Goal: Information Seeking & Learning: Learn about a topic

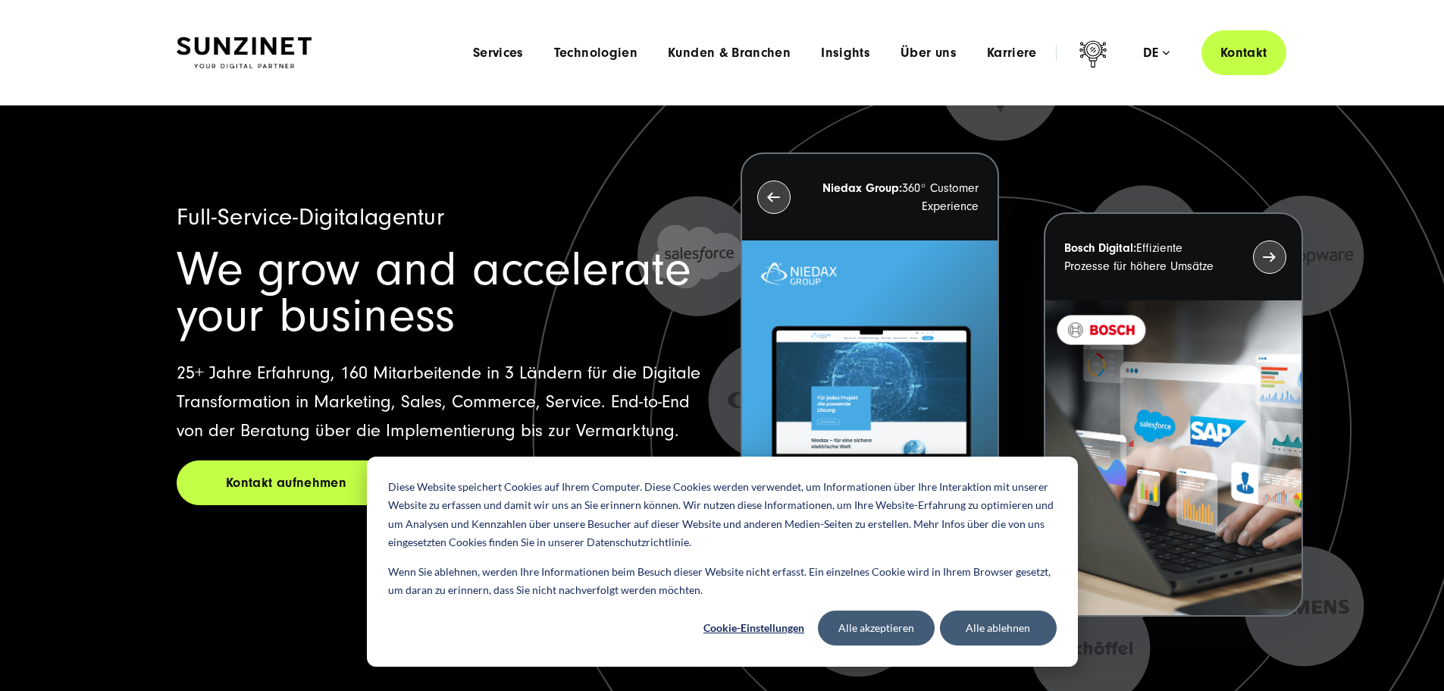
click at [886, 54] on li "Über uns Menu Discover SUNZINET Tauchen Sie ein in eine führende Digitalagentur…" at bounding box center [929, 53] width 86 height 16
click at [901, 52] on span "Über uns" at bounding box center [929, 52] width 56 height 15
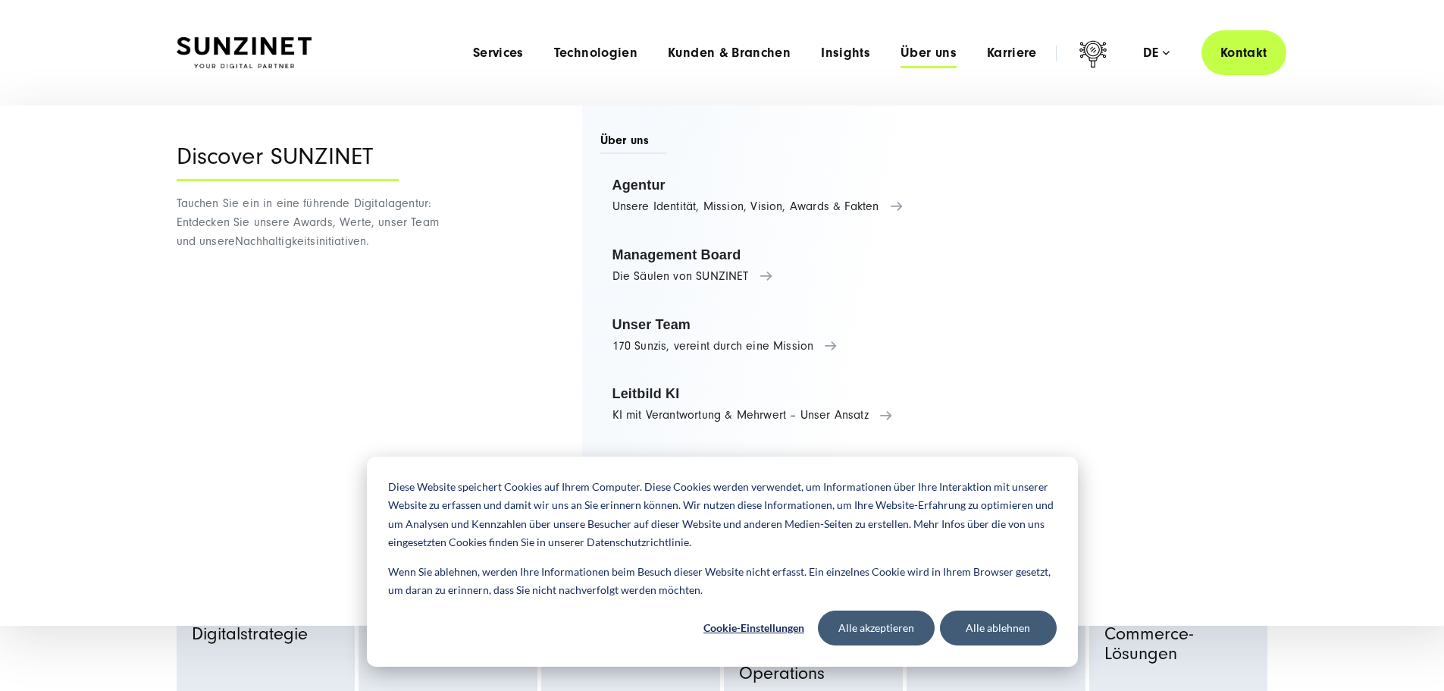
scroll to position [152, 0]
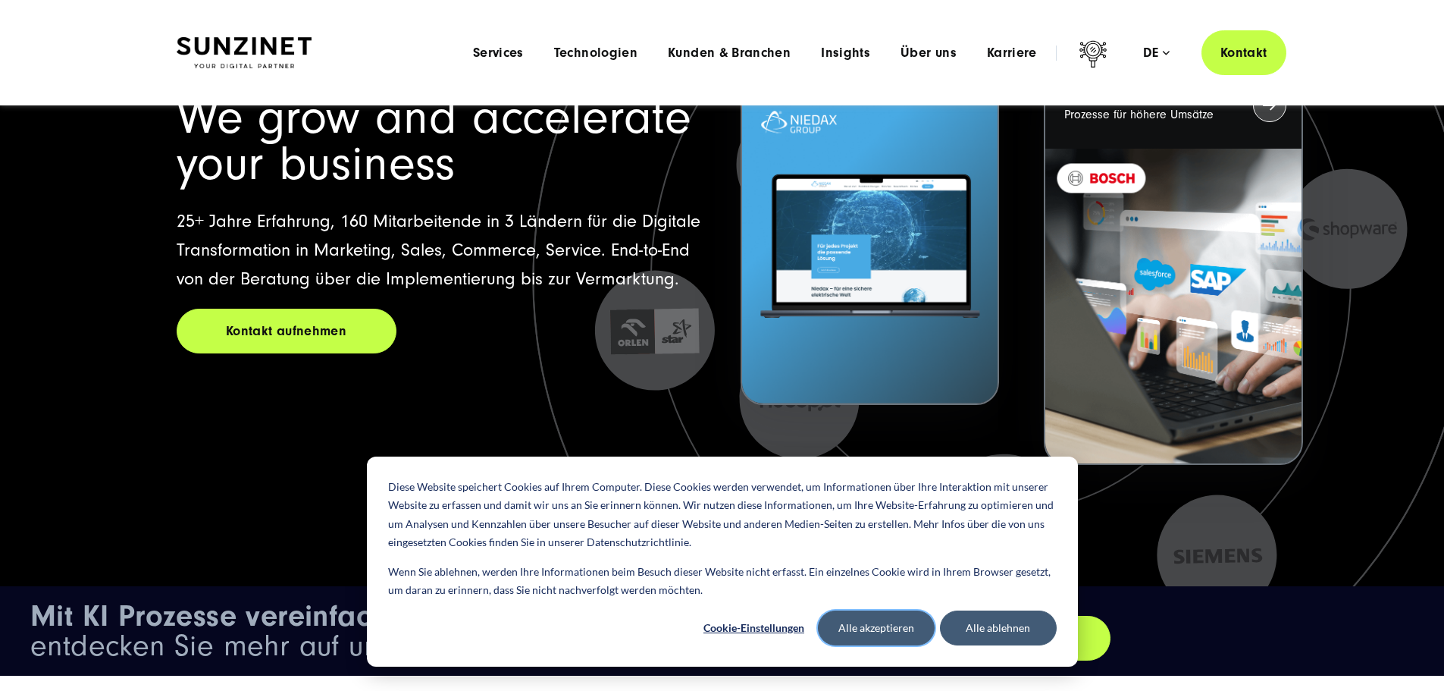
click at [911, 624] on button "Alle akzeptieren" at bounding box center [876, 627] width 117 height 35
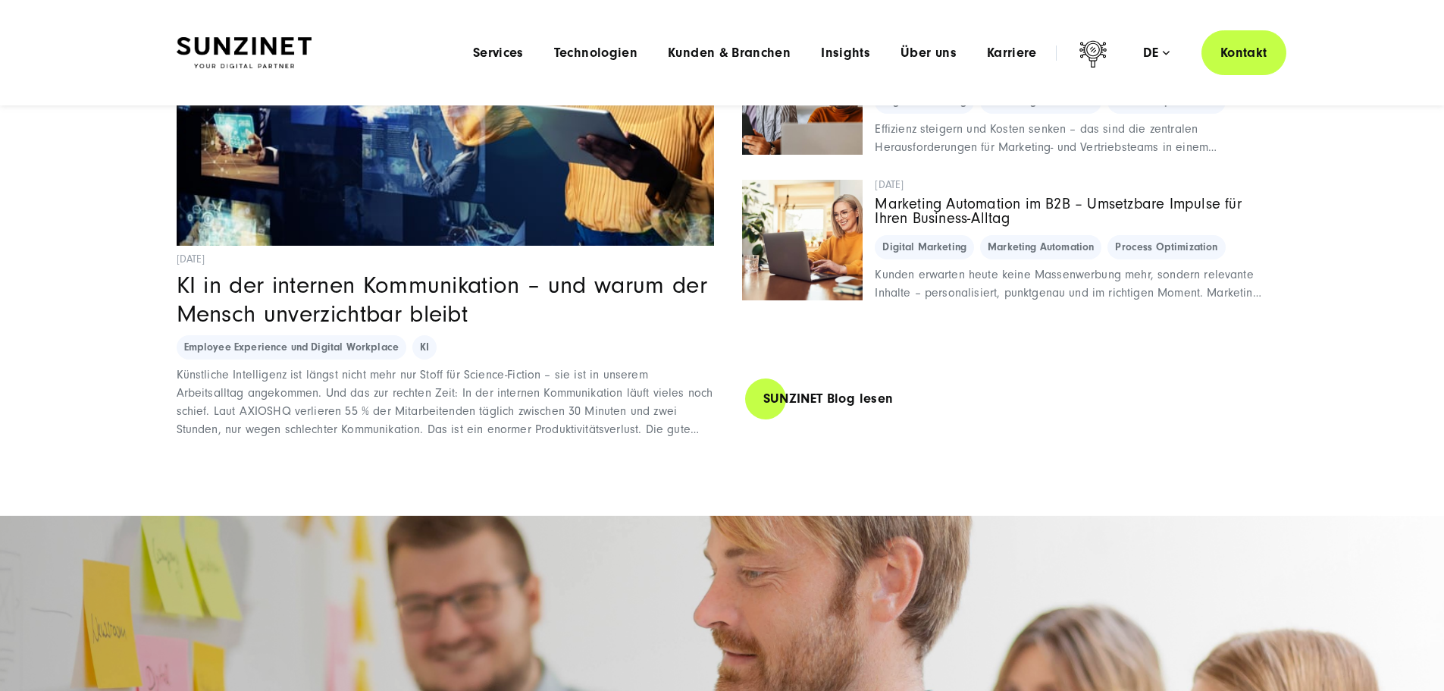
scroll to position [10502, 0]
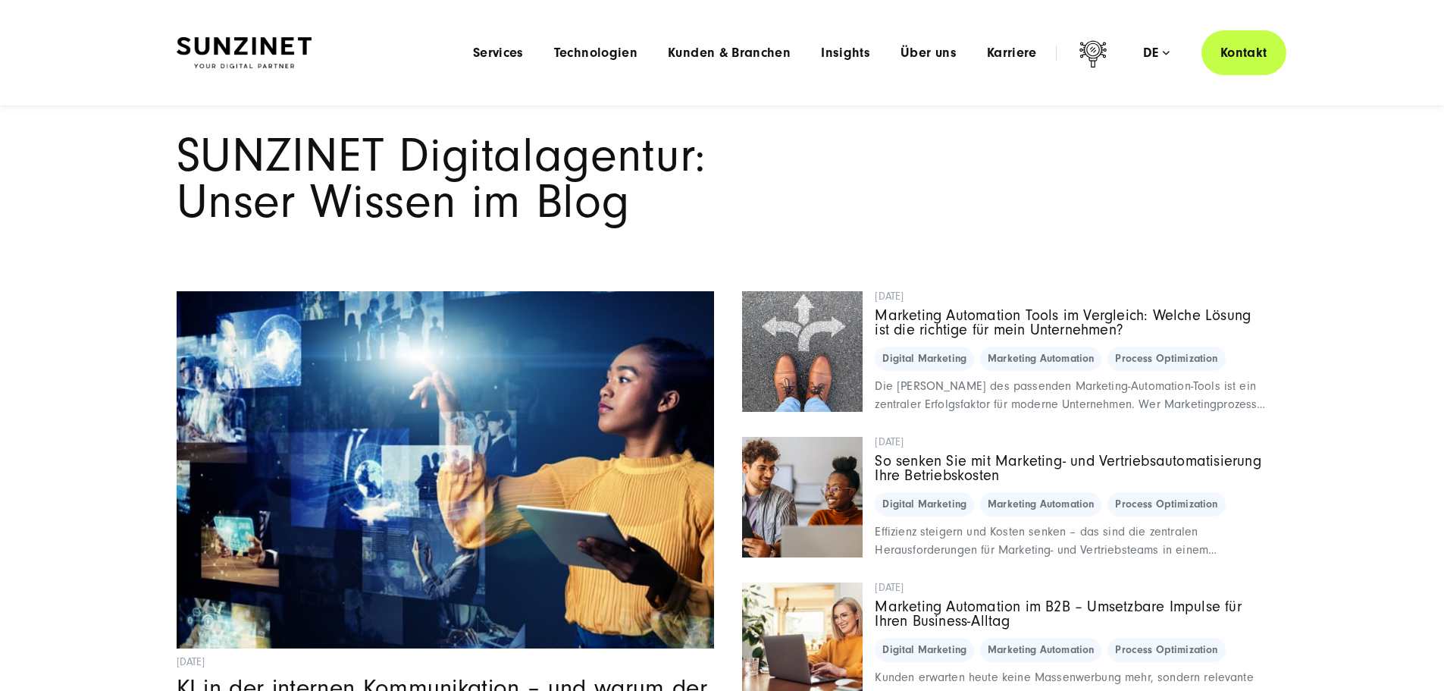
click at [909, 62] on div "Menu Services Menu Full Service Digitalagentur Wir lösen komplexe Herausforderu…" at bounding box center [872, 52] width 829 height 45
click at [908, 55] on span "Über uns" at bounding box center [929, 52] width 56 height 15
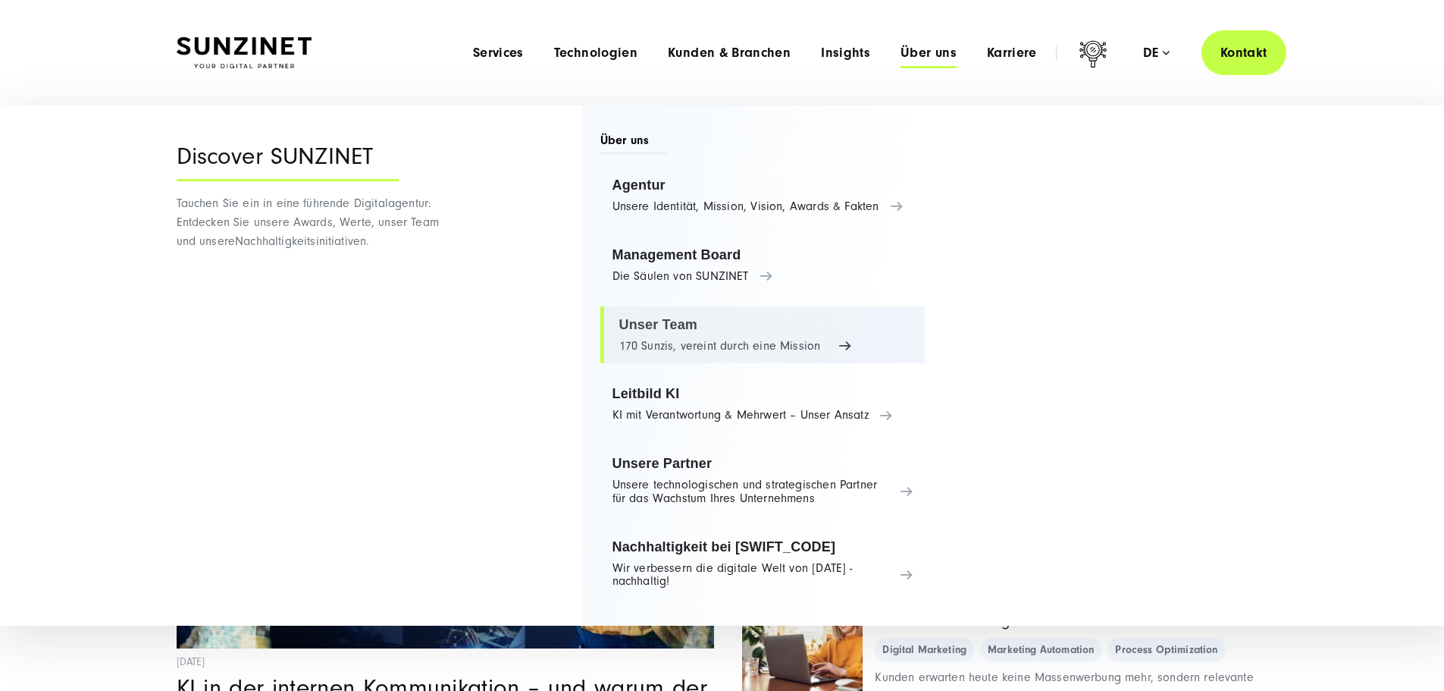
click at [715, 344] on link "Unser Team 170 Sunzis, vereint durch eine Mission" at bounding box center [762, 335] width 325 height 58
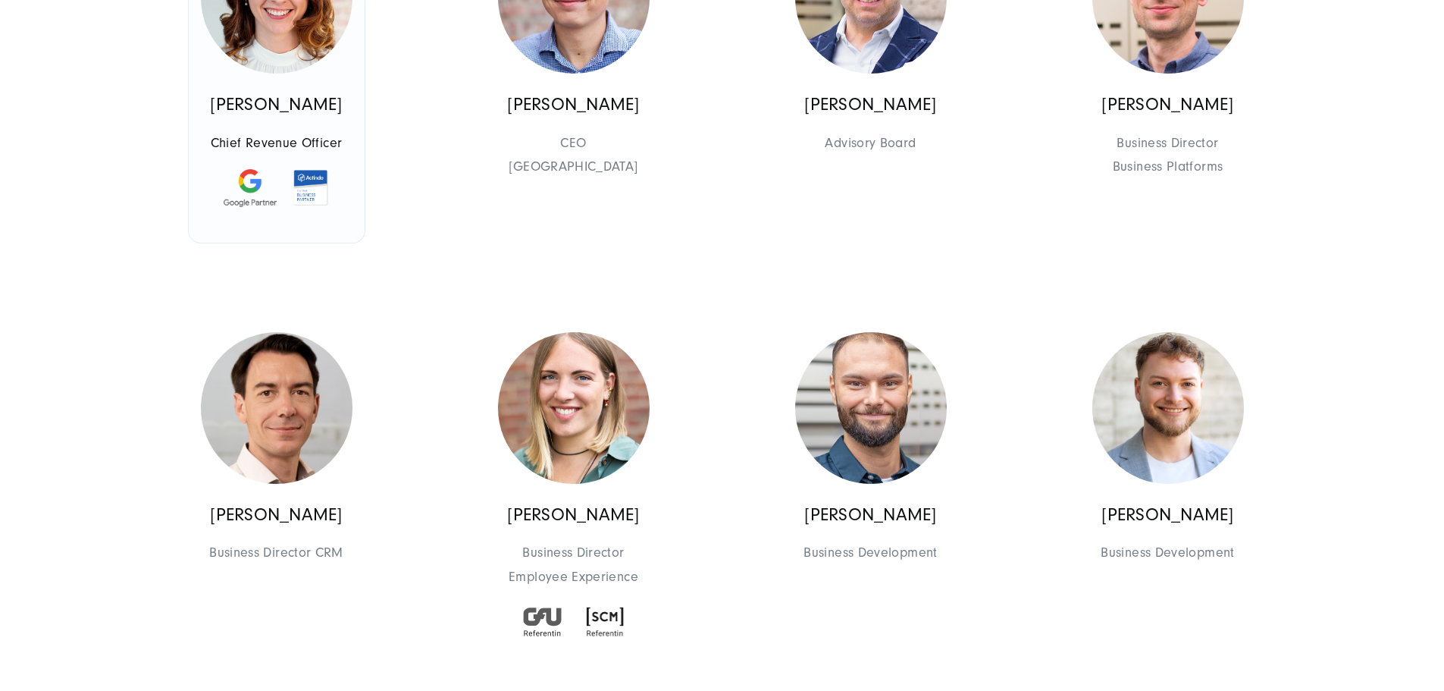
scroll to position [1137, 0]
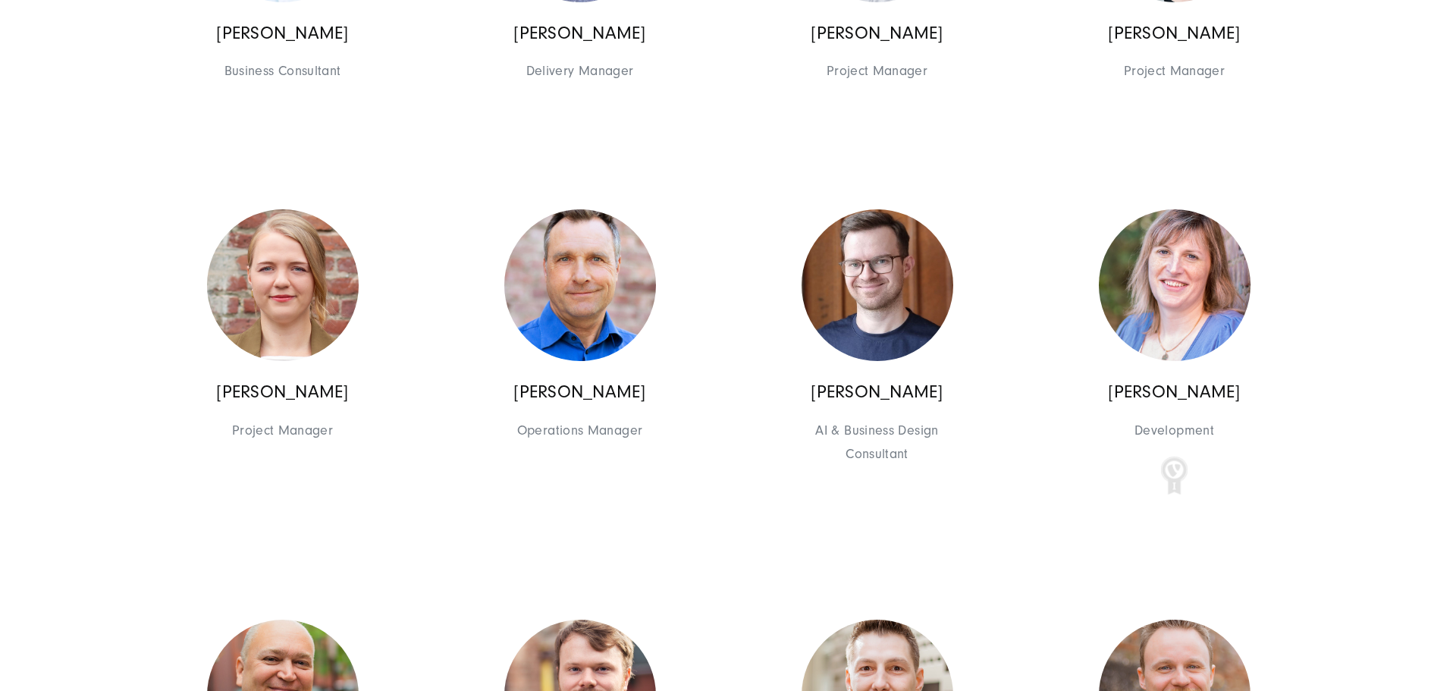
scroll to position [10236, 0]
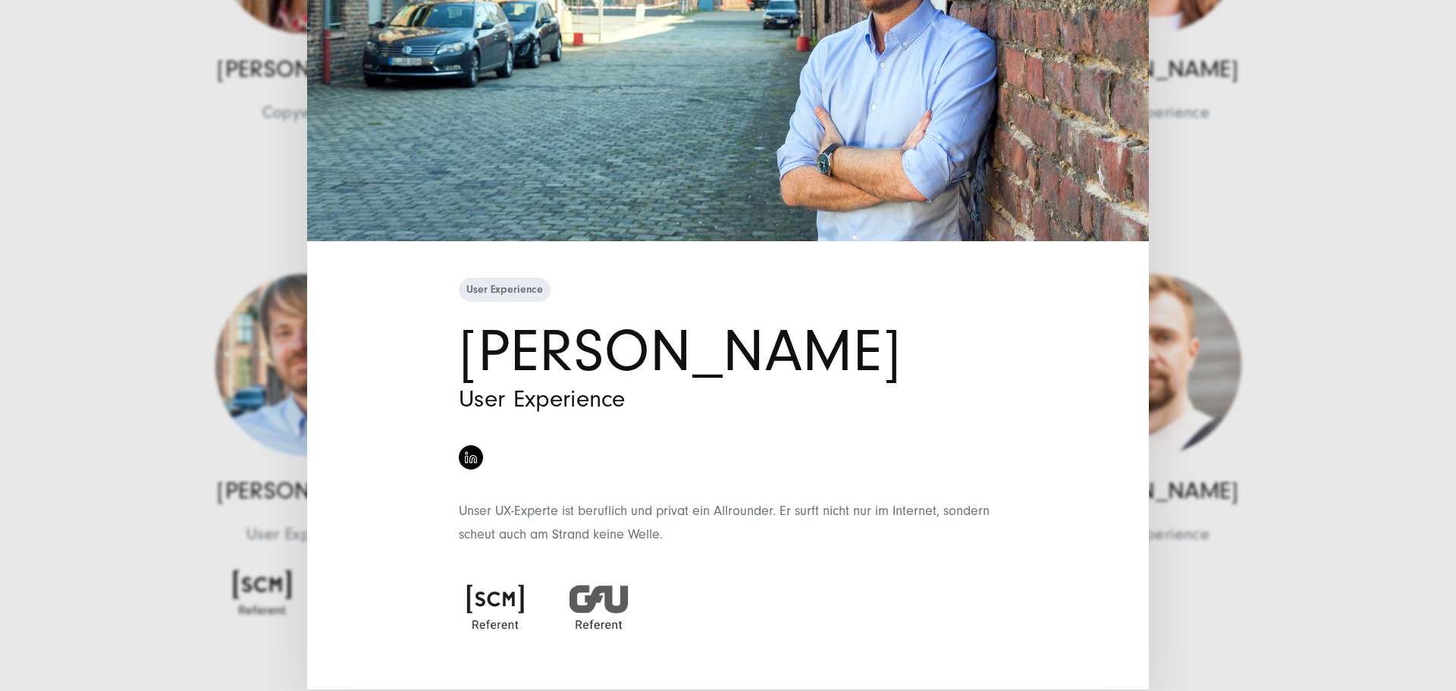
scroll to position [280, 0]
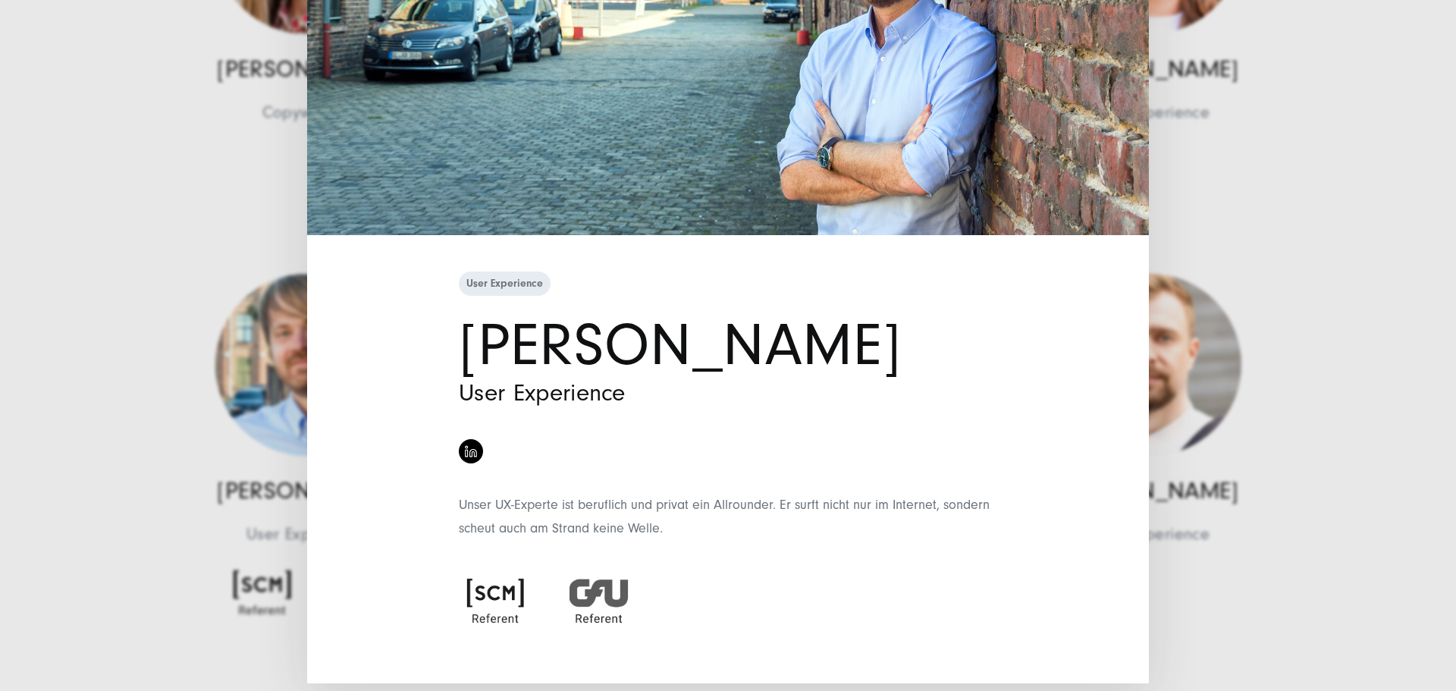
click at [117, 367] on div "User Experience Arne Ismer User Experience Unser UX-Experte ist beruflich und p…" at bounding box center [728, 345] width 1456 height 691
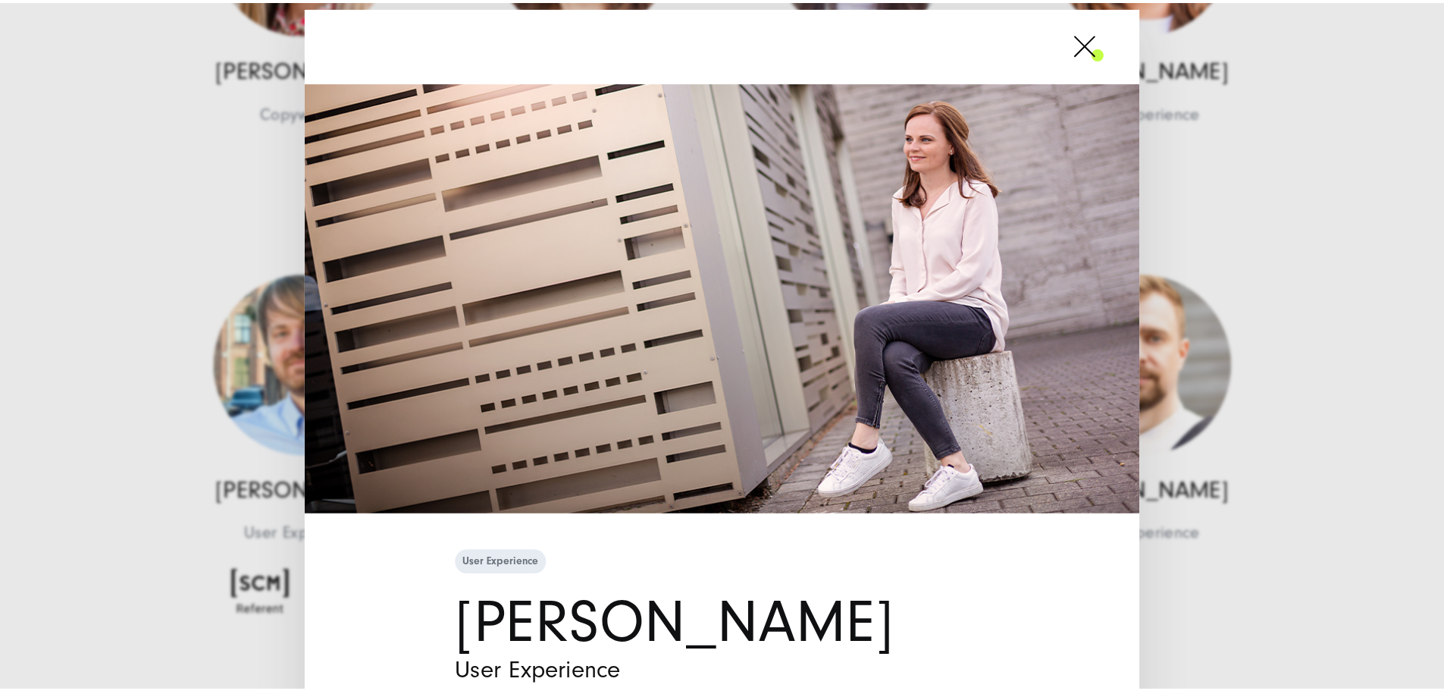
scroll to position [0, 0]
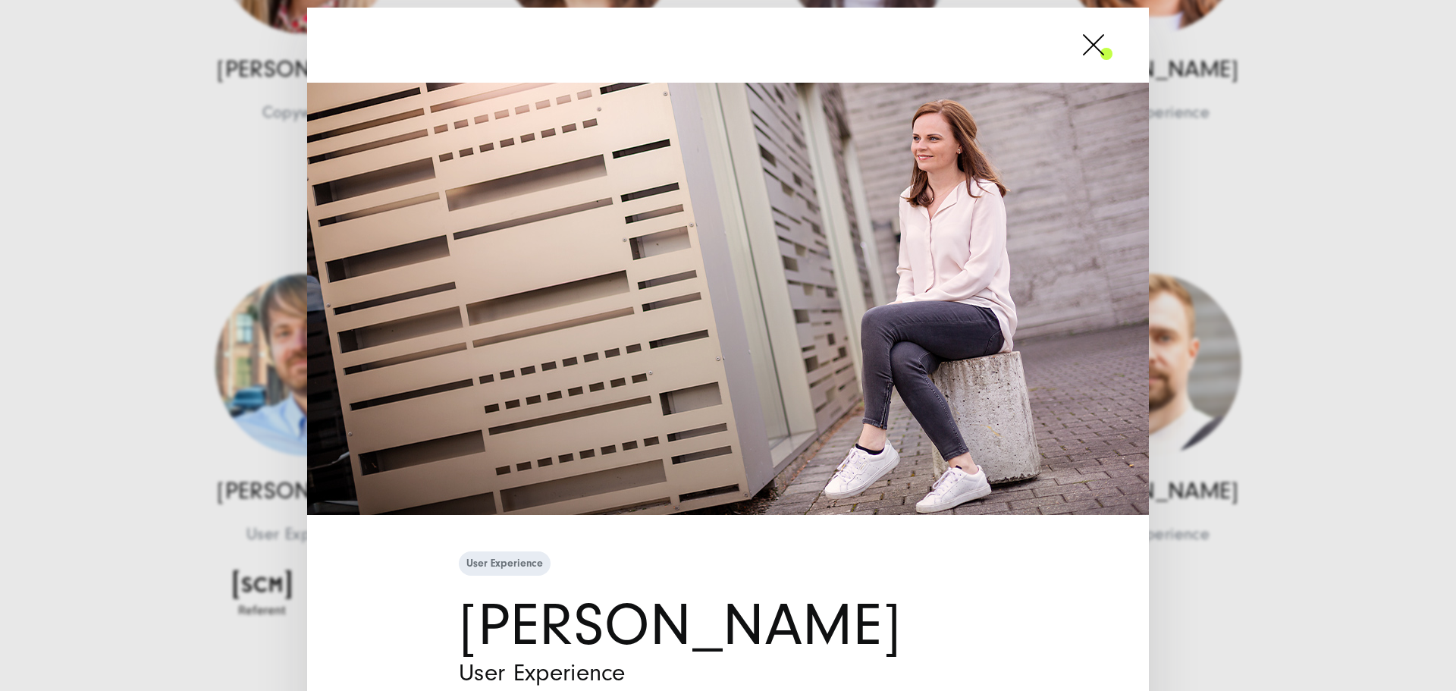
click at [1112, 49] on span at bounding box center [1112, 45] width 0 height 38
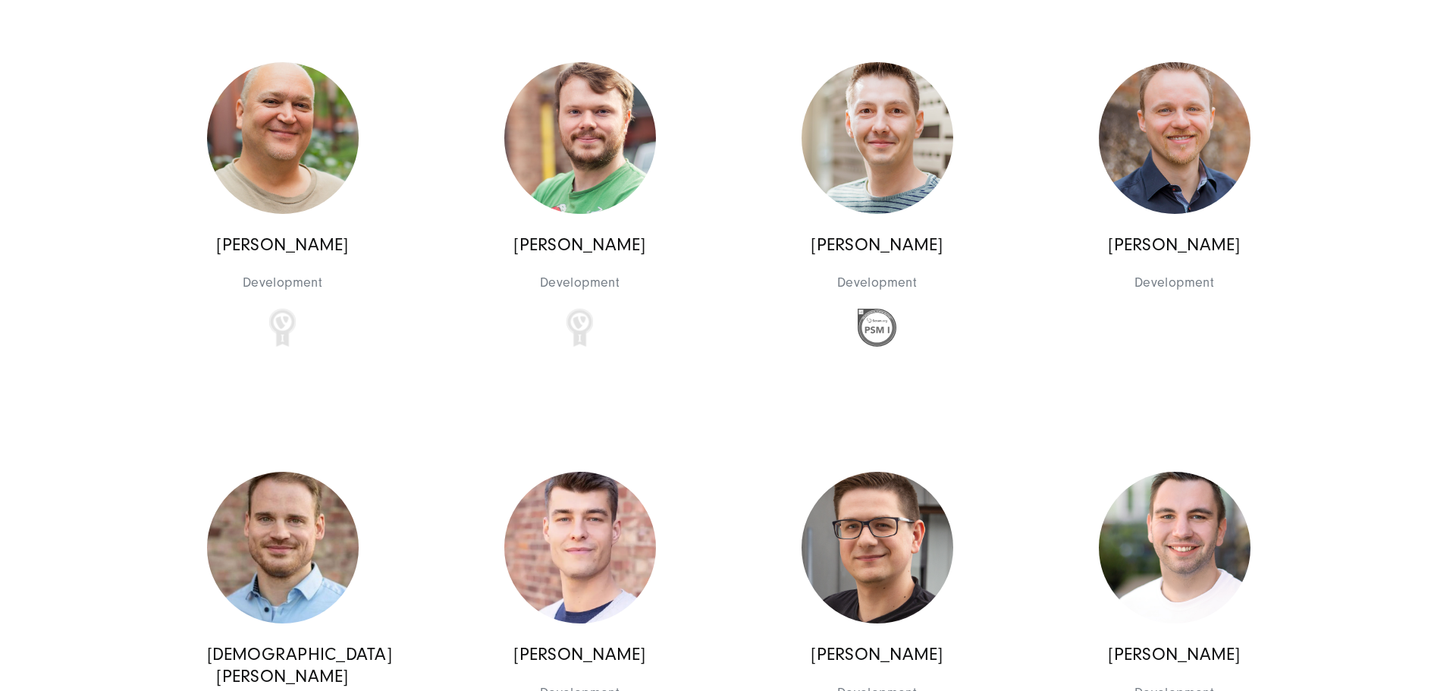
scroll to position [10842, 0]
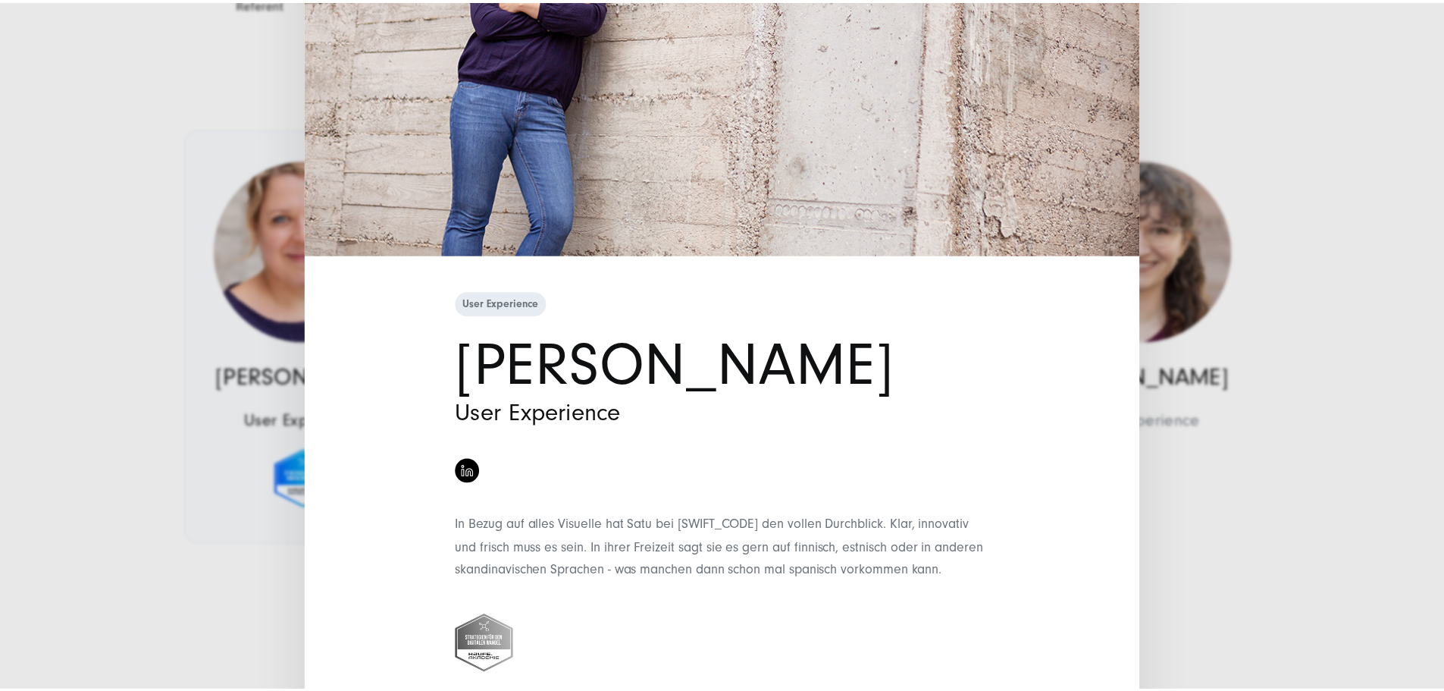
scroll to position [303, 0]
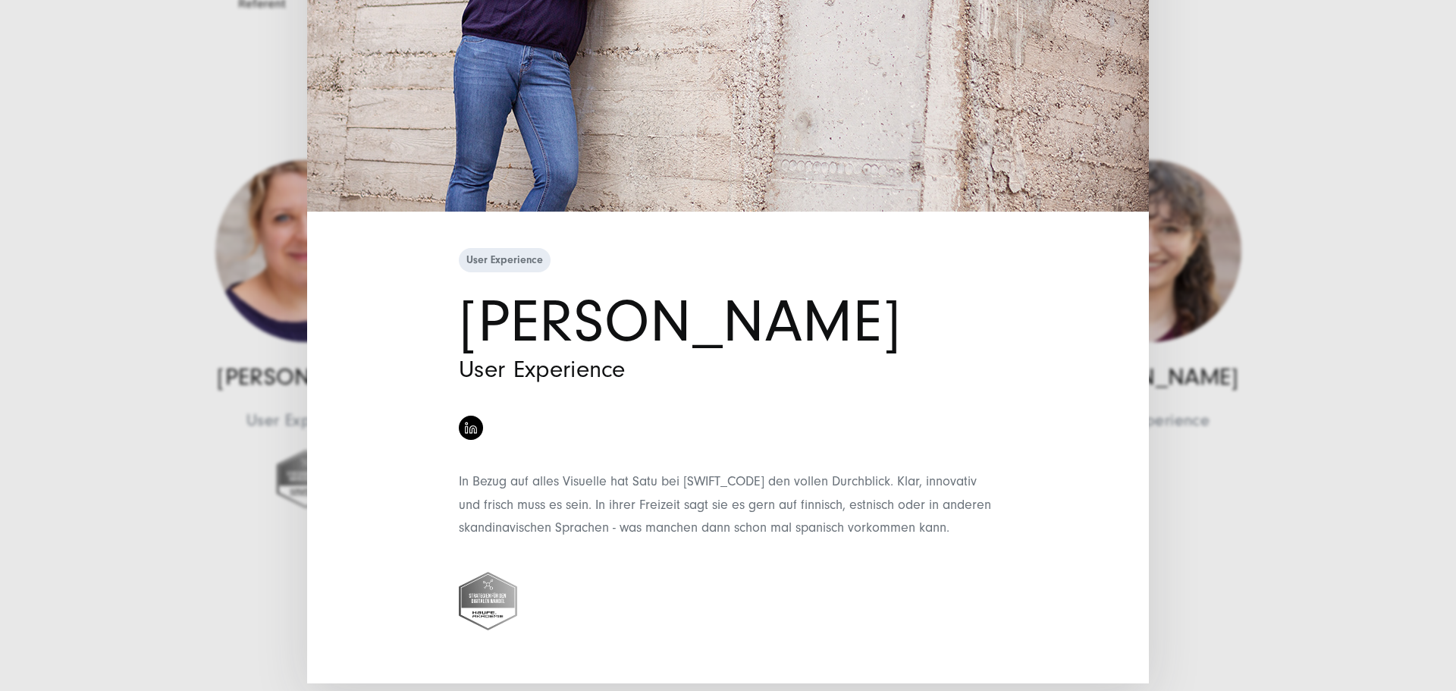
click at [1306, 176] on div "User Experience Satu Pflugmacher User Experience" at bounding box center [728, 345] width 1456 height 691
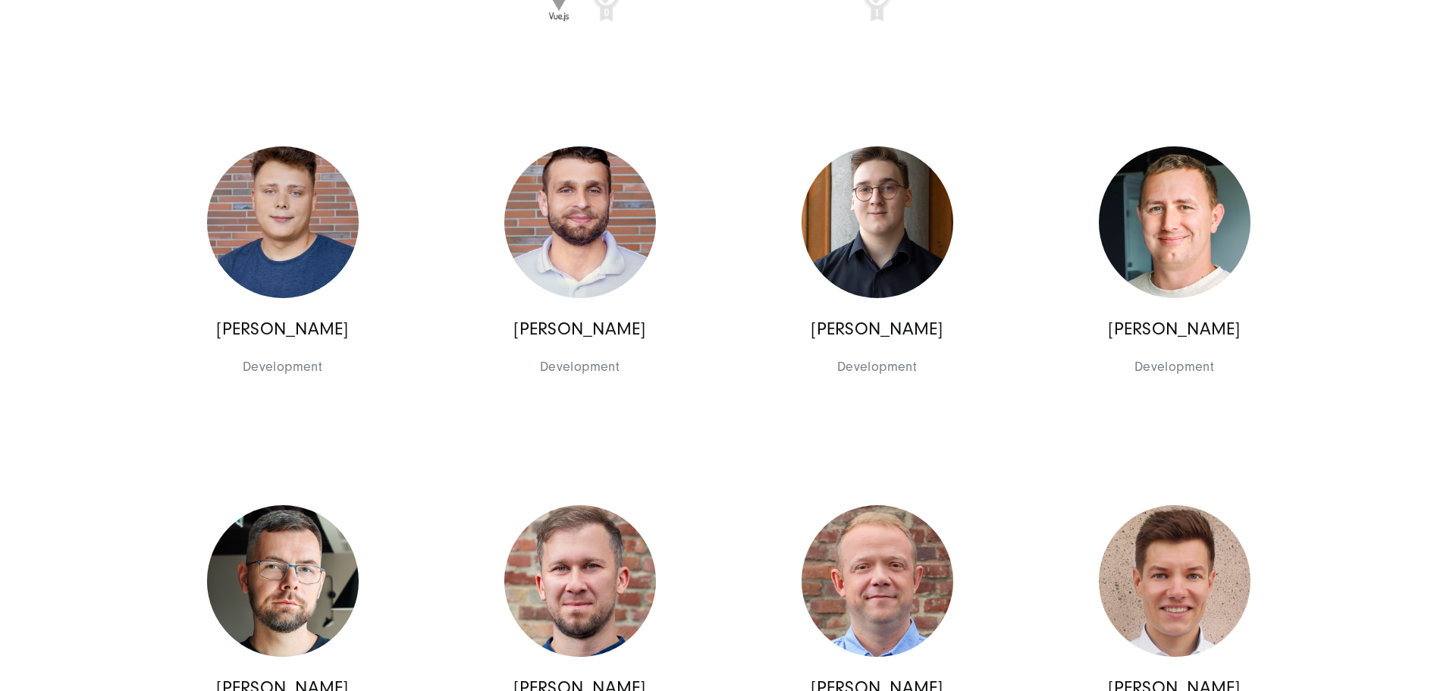
scroll to position [13268, 0]
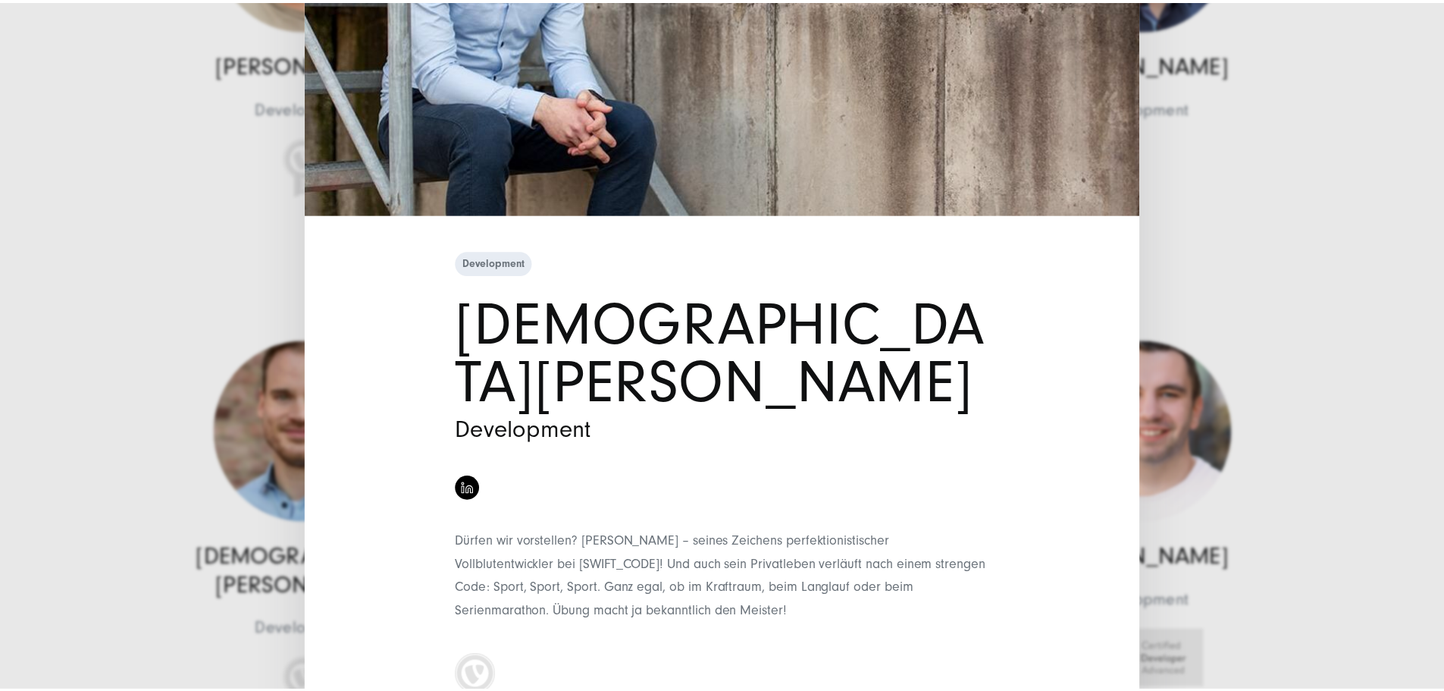
scroll to position [303, 0]
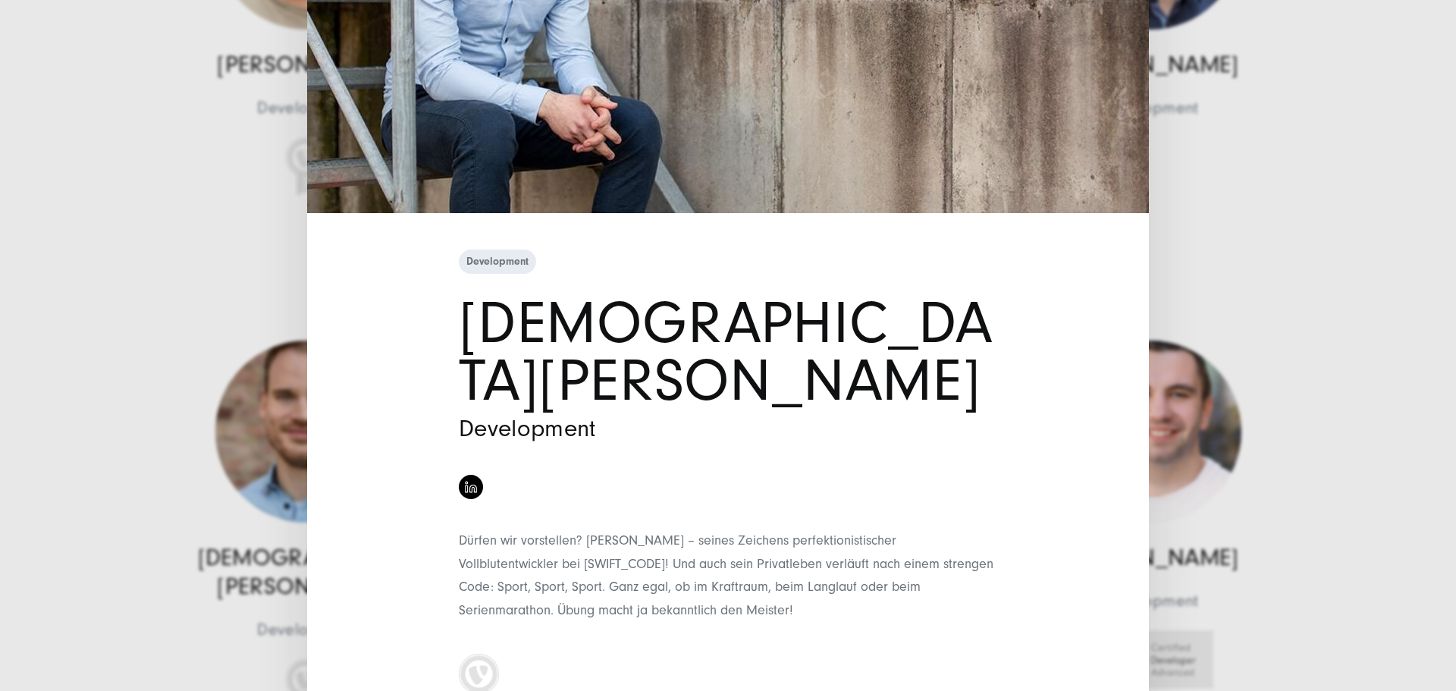
click at [1332, 331] on div "Development Christian Efthimoglou Development" at bounding box center [728, 345] width 1456 height 691
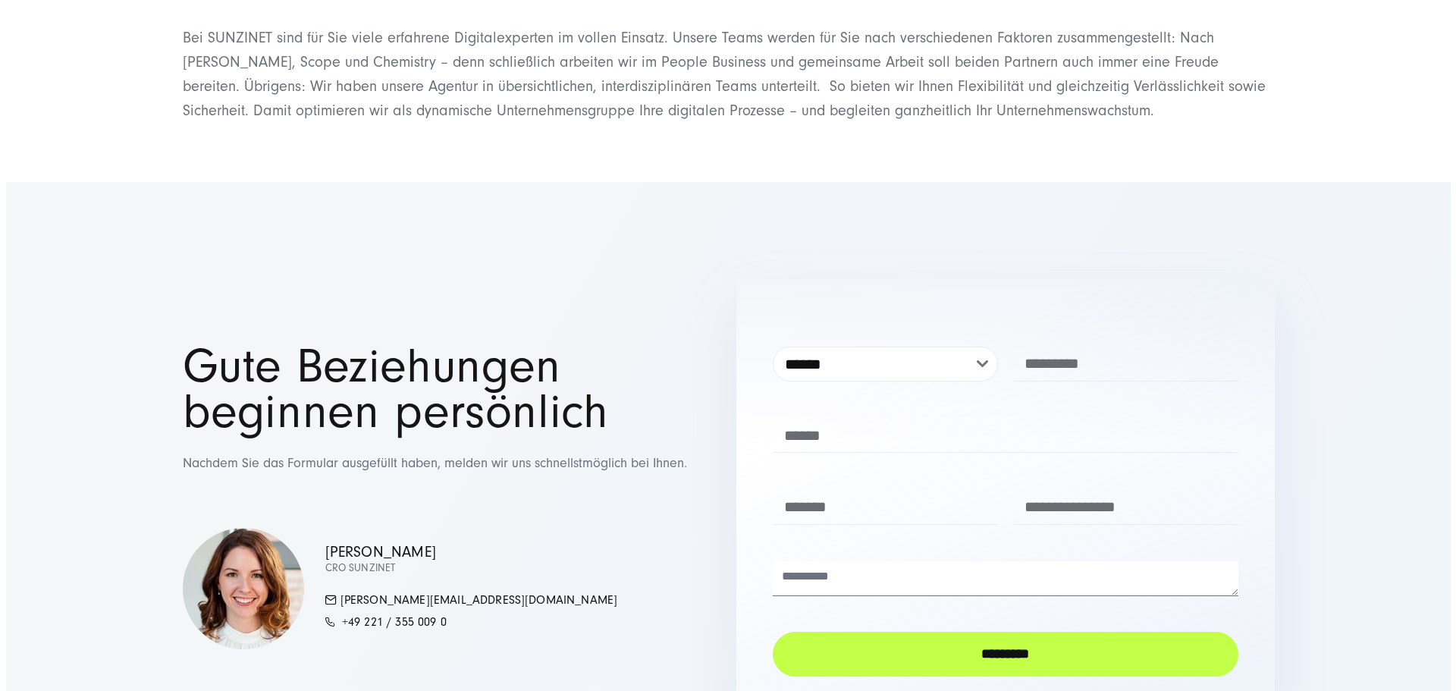
scroll to position [15391, 0]
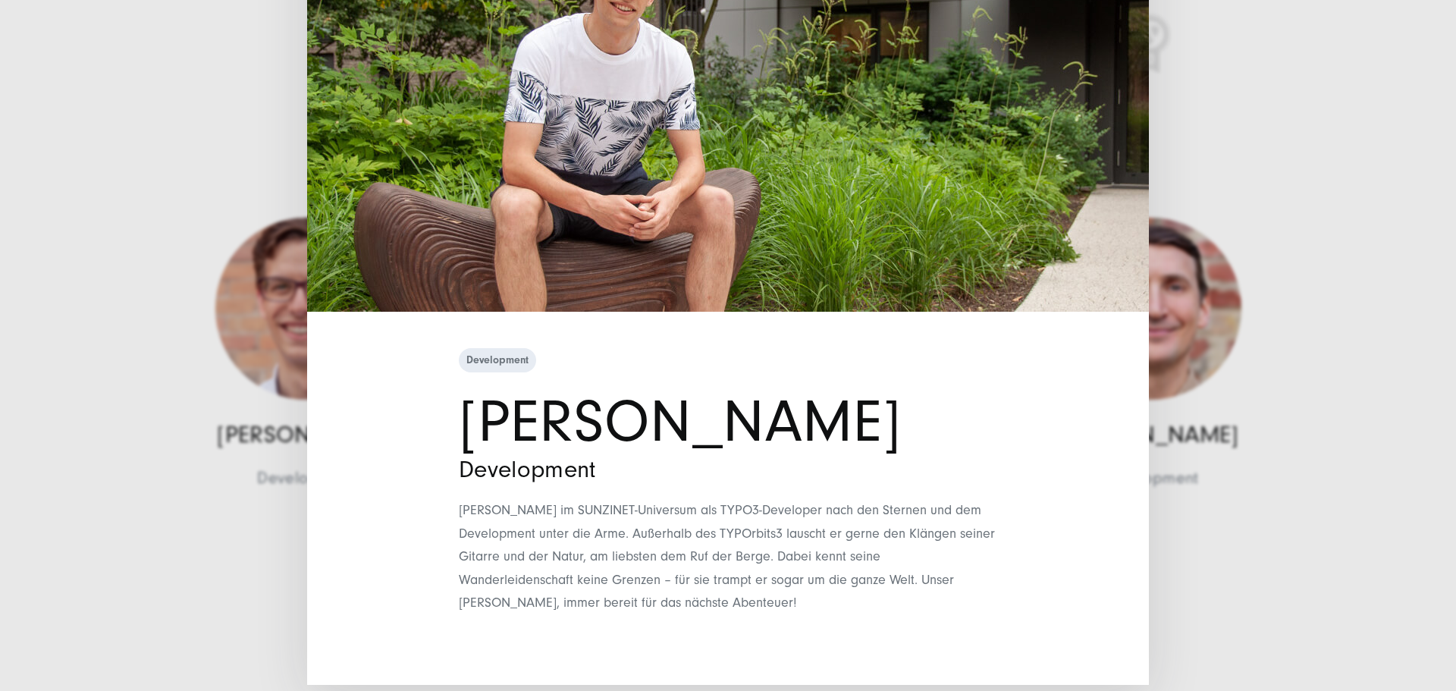
scroll to position [205, 0]
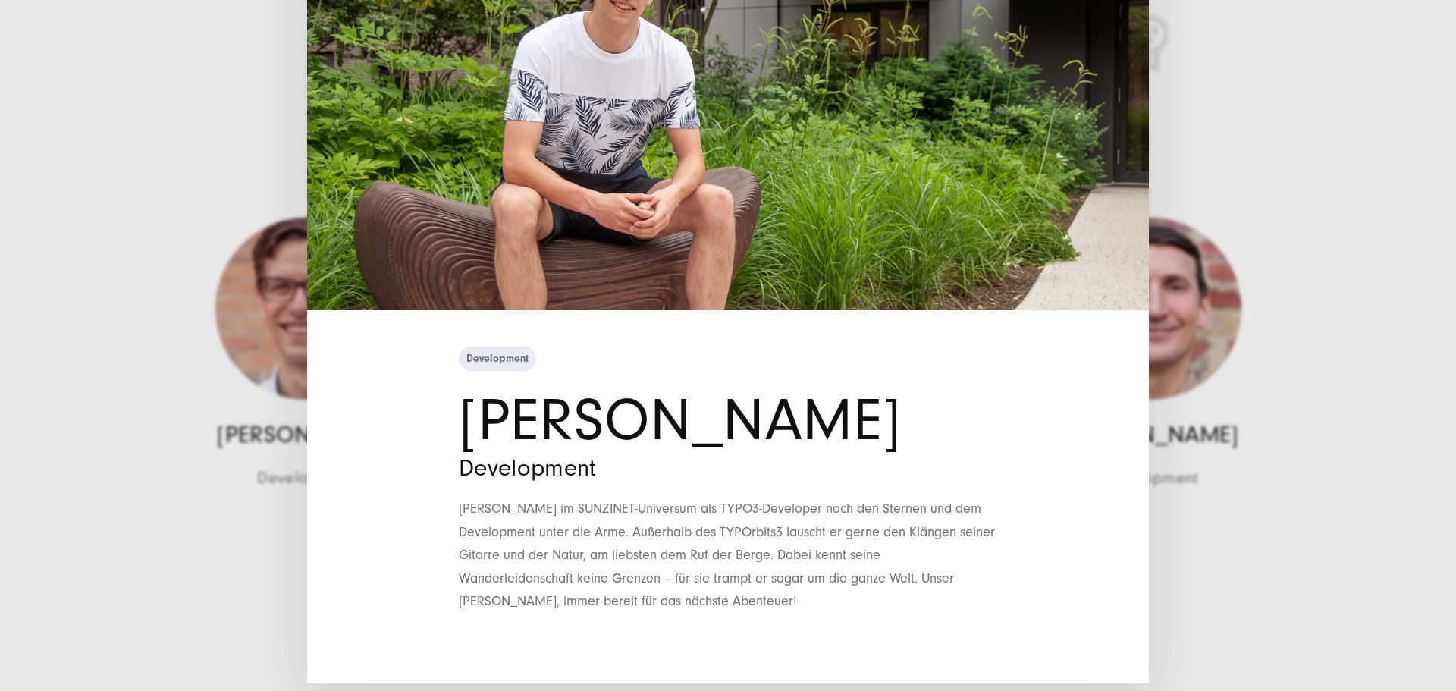
click at [1246, 250] on div "Development Michał Traskowski Development" at bounding box center [728, 345] width 1456 height 691
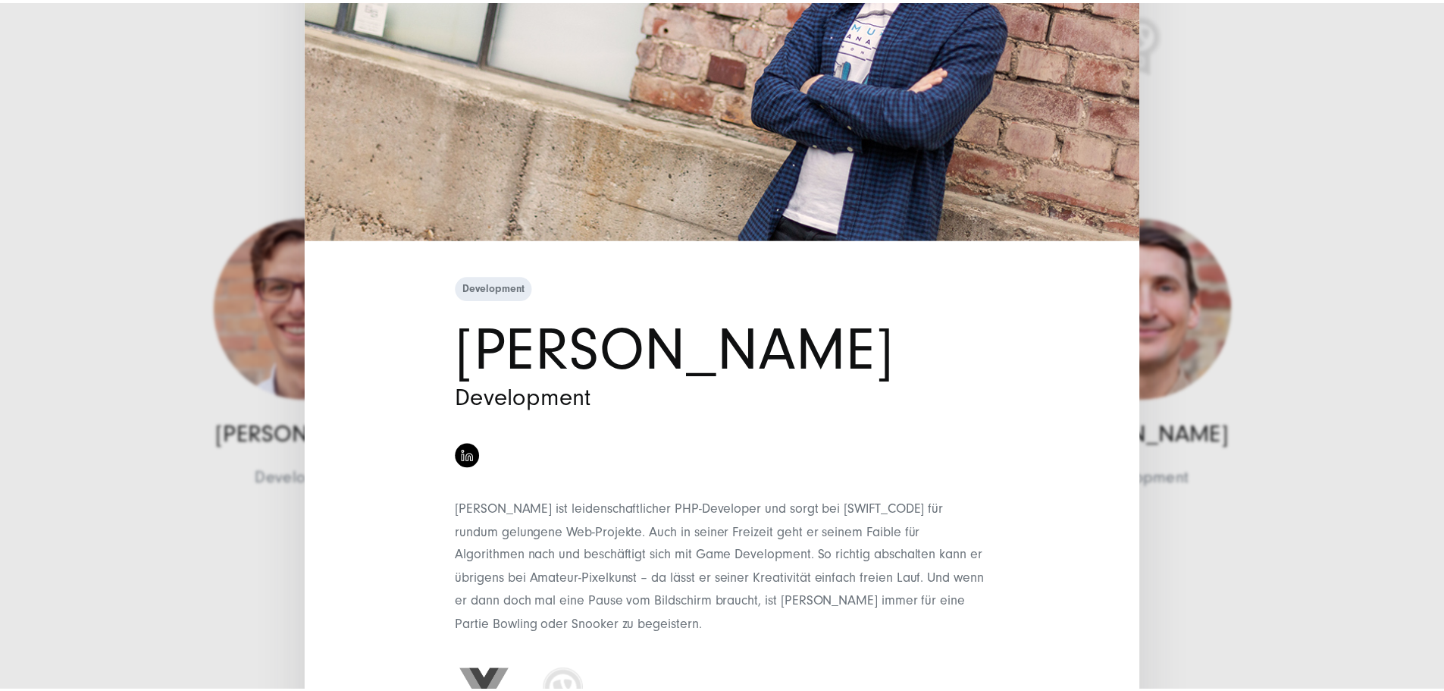
scroll to position [379, 0]
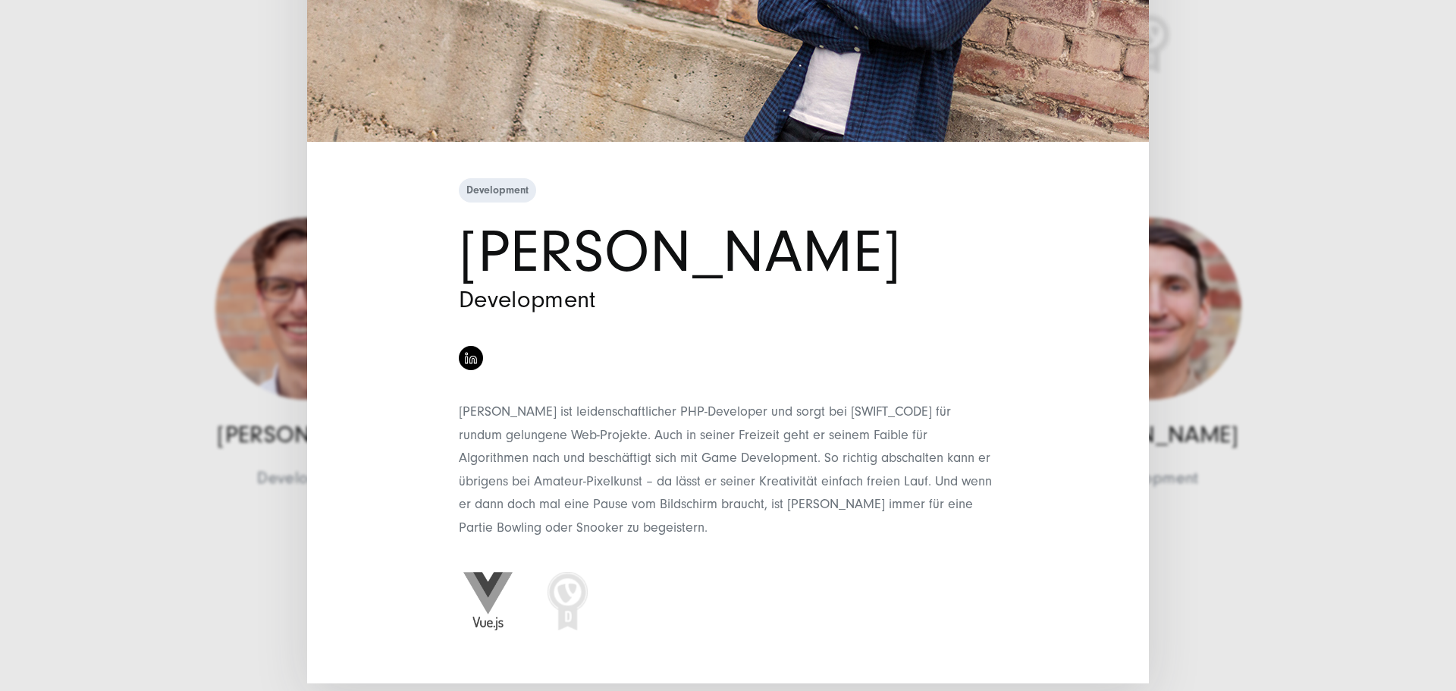
click at [1247, 269] on div "Development Michał Lewandowski Development" at bounding box center [728, 345] width 1456 height 691
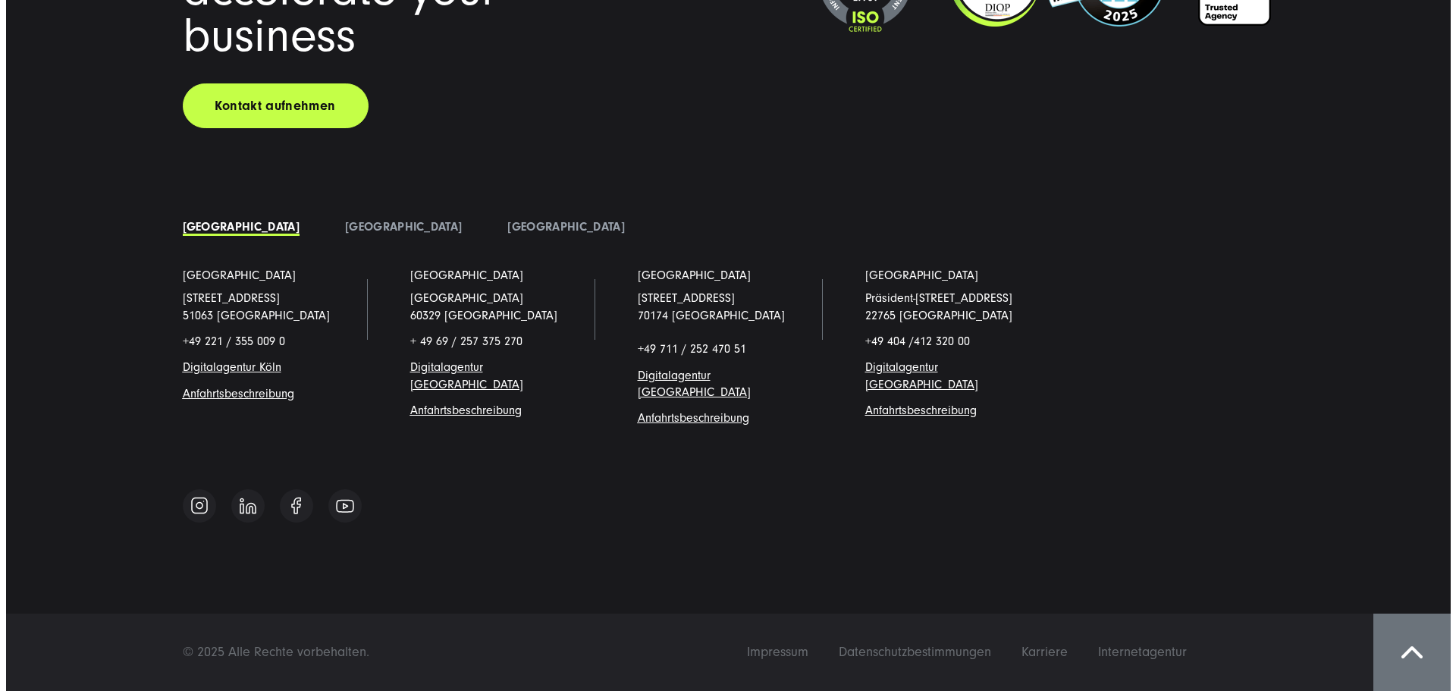
scroll to position [16301, 0]
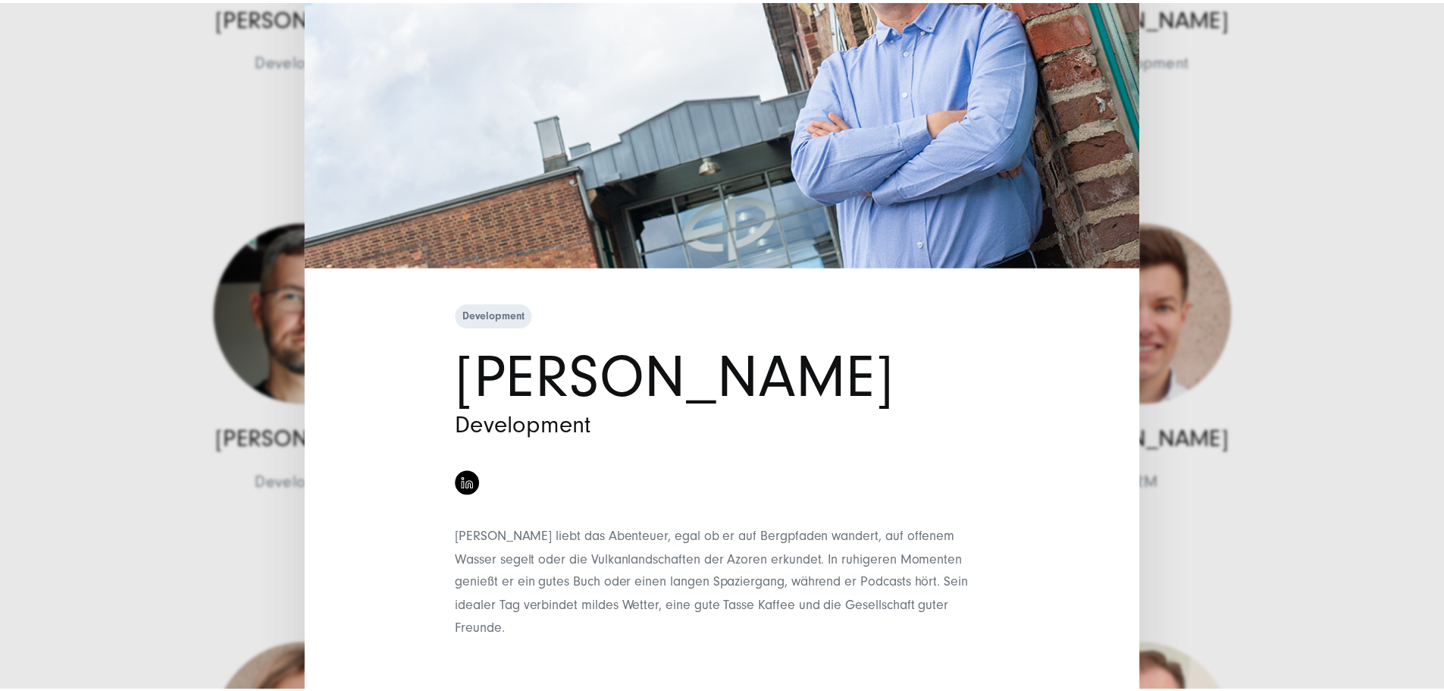
scroll to position [252, 0]
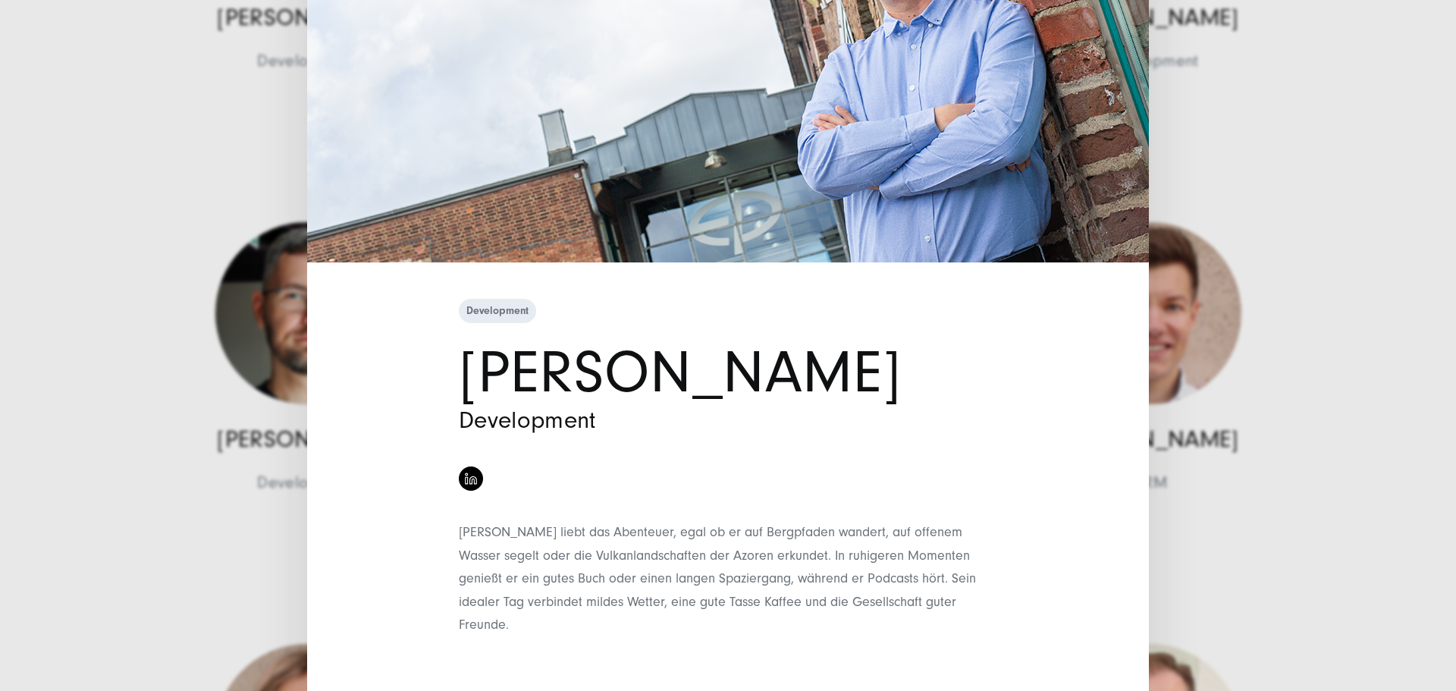
click at [1261, 294] on div "Development Michał Jankiewicz Development" at bounding box center [728, 345] width 1456 height 691
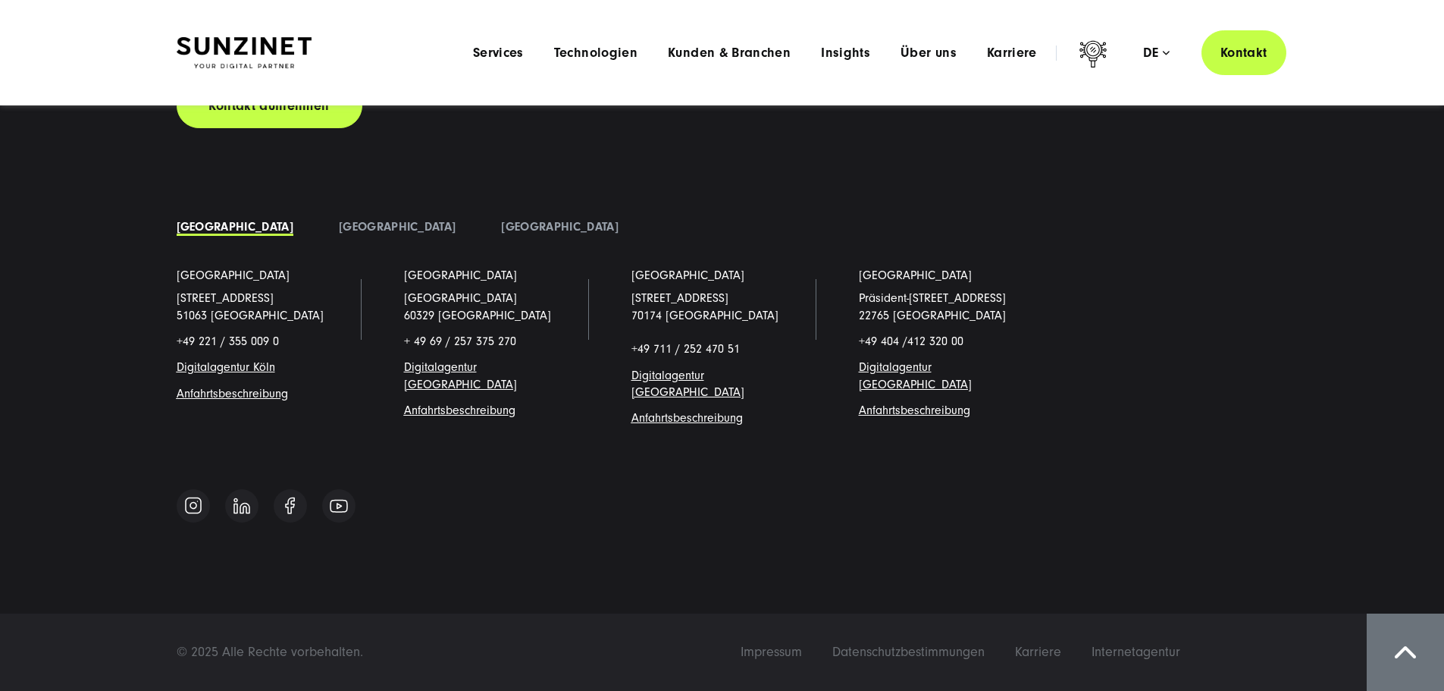
scroll to position [17059, 0]
